Goal: Find specific page/section: Find specific page/section

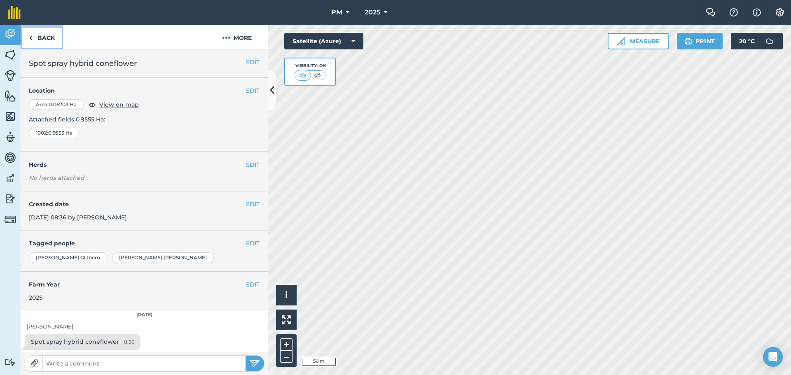
click at [37, 38] on link "Back" at bounding box center [42, 37] width 42 height 24
click at [38, 37] on link "Back" at bounding box center [42, 37] width 42 height 24
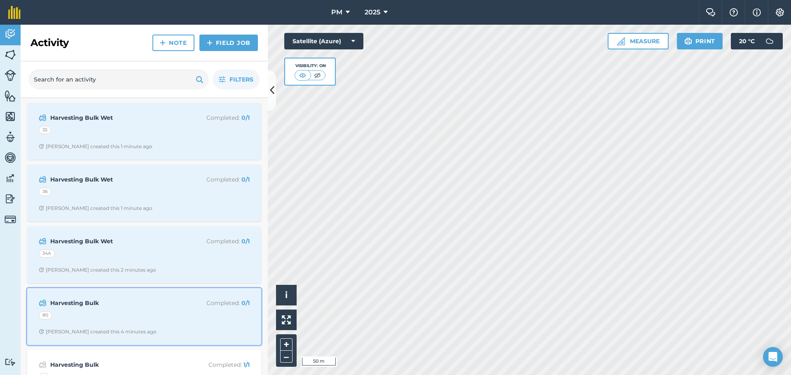
click at [87, 327] on div "Harvesting Bulk Completed : 0 / 1 80 [PERSON_NAME] created this 4 minutes ago" at bounding box center [144, 316] width 224 height 47
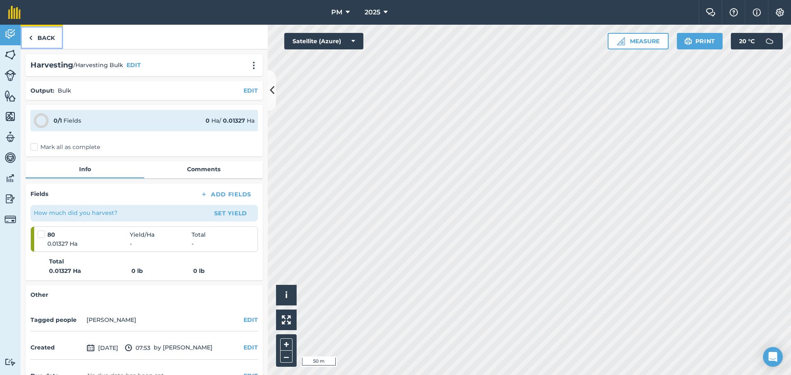
click at [44, 36] on link "Back" at bounding box center [42, 37] width 42 height 24
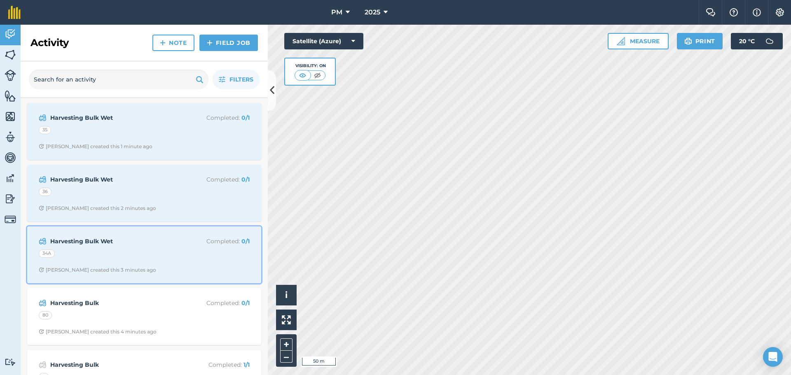
click at [123, 257] on div "34A" at bounding box center [144, 255] width 211 height 11
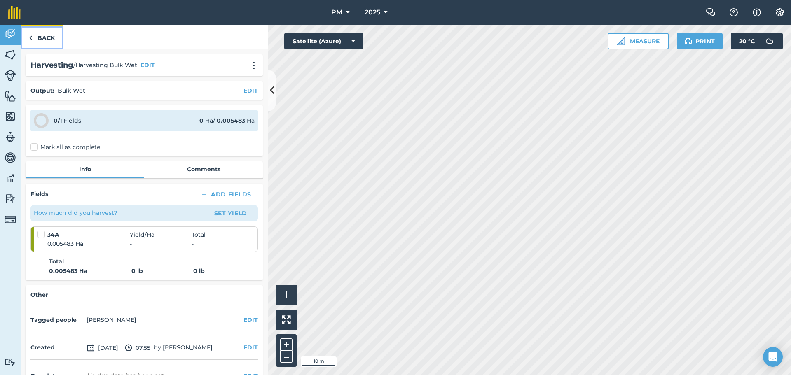
click at [40, 40] on link "Back" at bounding box center [42, 37] width 42 height 24
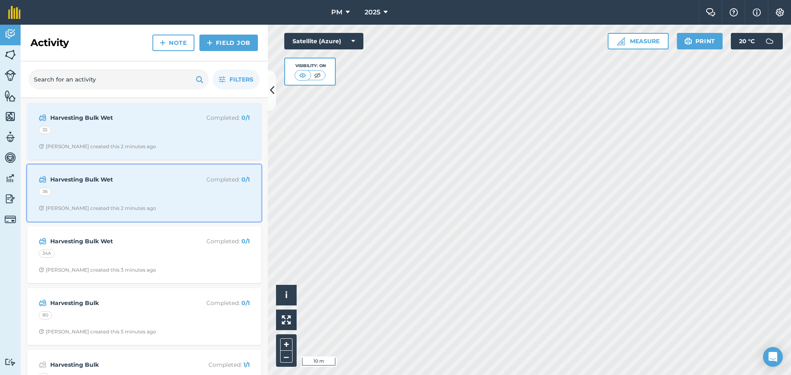
click at [110, 188] on div "36" at bounding box center [144, 193] width 211 height 11
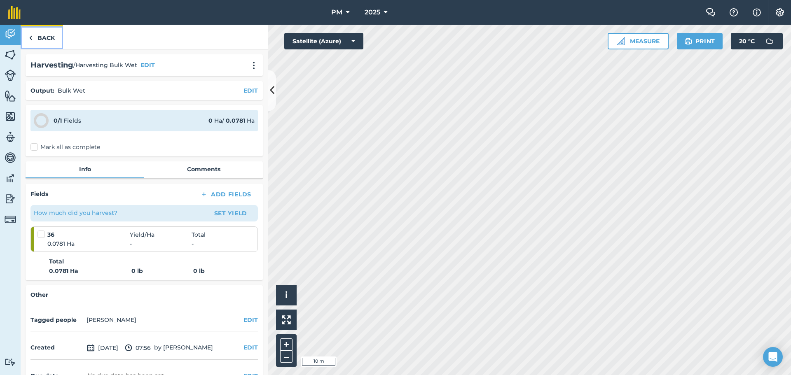
click at [43, 36] on link "Back" at bounding box center [42, 37] width 42 height 24
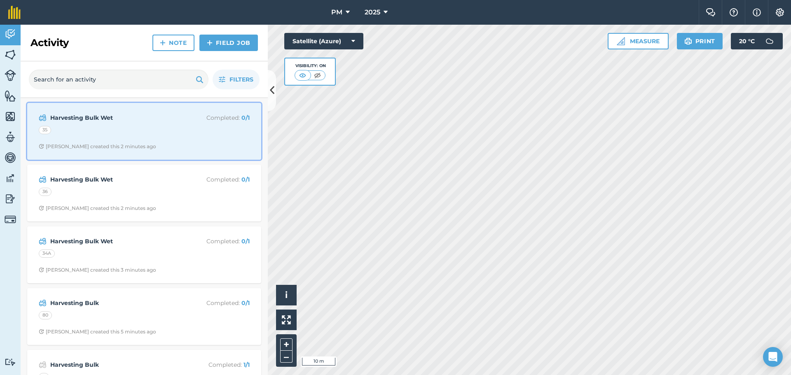
click at [99, 133] on div "35" at bounding box center [144, 131] width 211 height 11
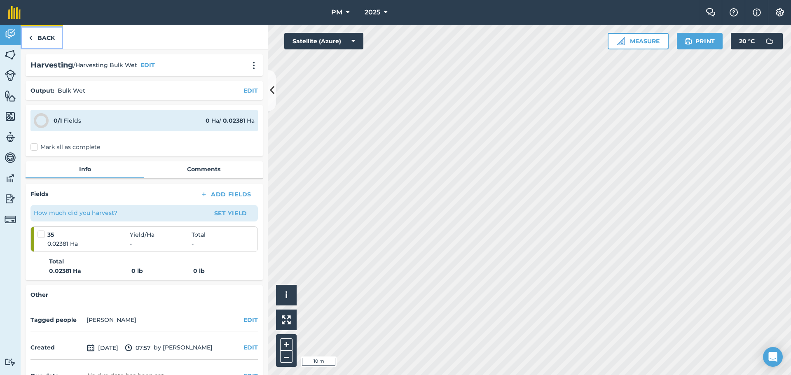
click at [45, 39] on link "Back" at bounding box center [42, 37] width 42 height 24
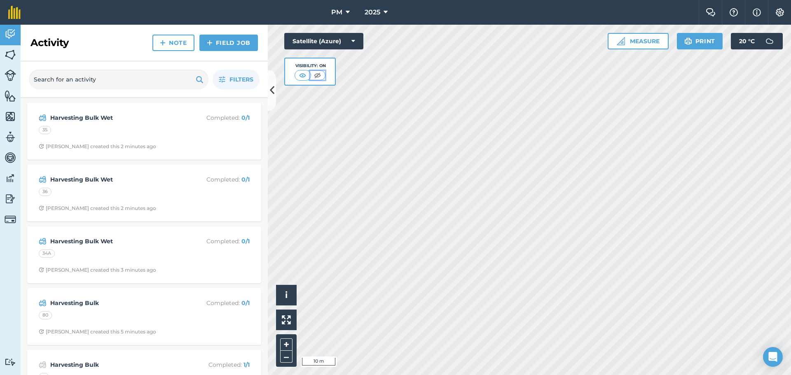
click at [323, 77] on button at bounding box center [317, 75] width 15 height 9
click at [302, 74] on img at bounding box center [303, 75] width 10 height 8
click at [316, 75] on img at bounding box center [317, 75] width 10 height 8
